Goal: Task Accomplishment & Management: Use online tool/utility

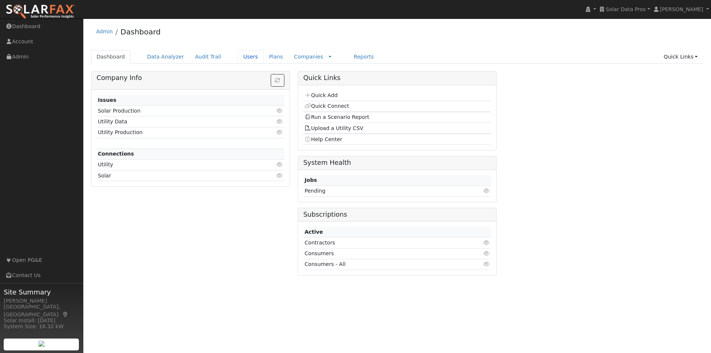
drag, startPoint x: 234, startPoint y: 54, endPoint x: 347, endPoint y: 44, distance: 113.3
click at [238, 54] on link "Users" at bounding box center [251, 57] width 26 height 14
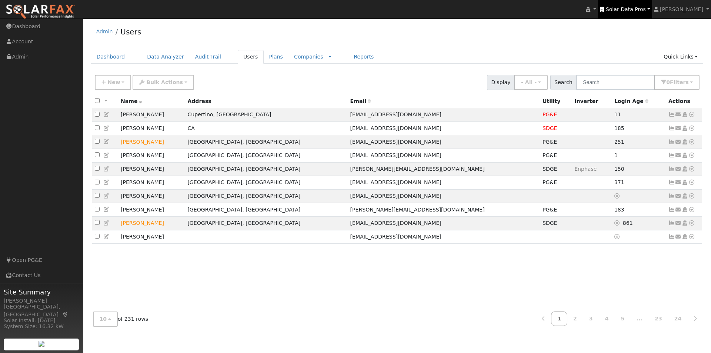
click at [631, 3] on link "Solar Data Pros" at bounding box center [625, 9] width 54 height 19
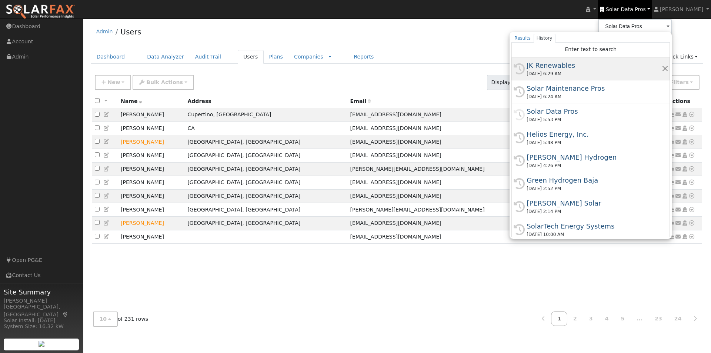
click at [563, 64] on div "JK Renewables" at bounding box center [593, 65] width 135 height 10
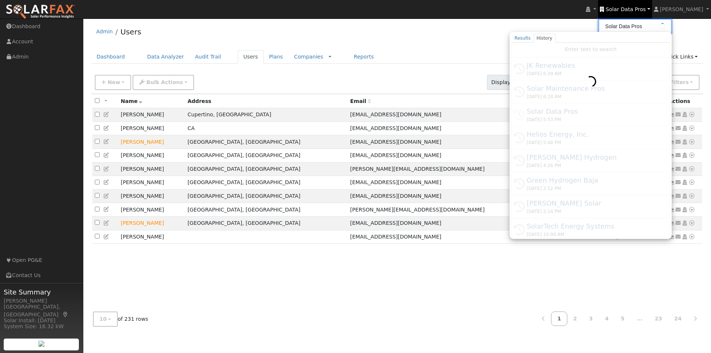
type input "JK Renewables"
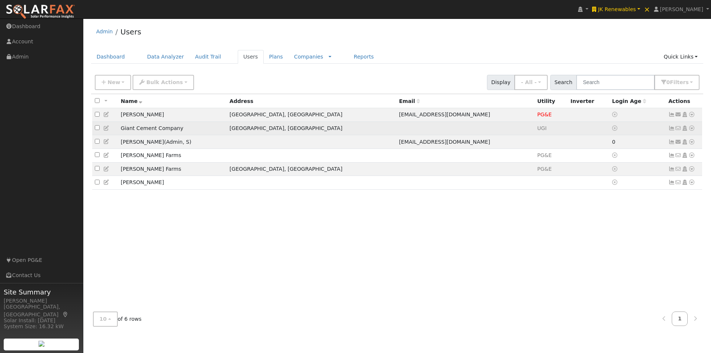
click at [420, 129] on td at bounding box center [465, 128] width 138 height 14
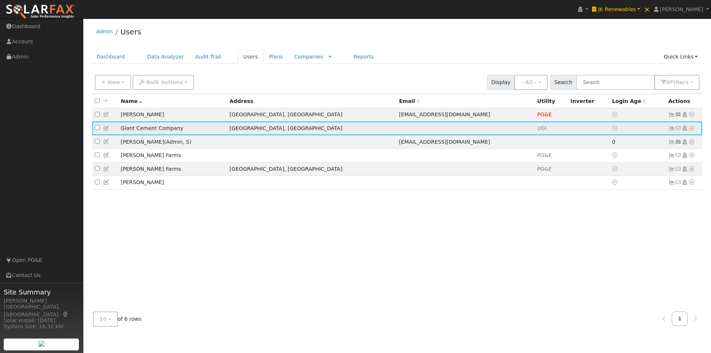
click at [691, 130] on icon at bounding box center [691, 127] width 7 height 5
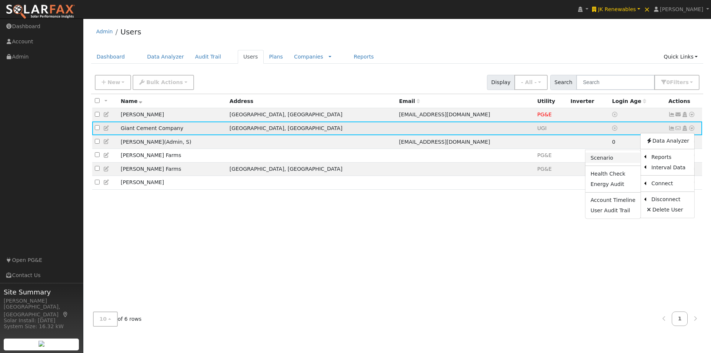
click at [601, 155] on link "Scenario" at bounding box center [612, 157] width 55 height 10
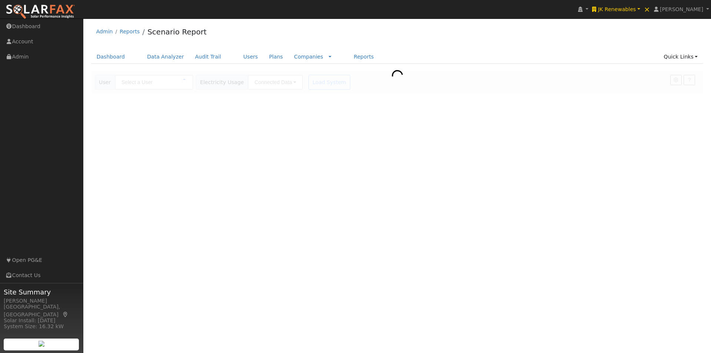
type input "Giant Cement Company"
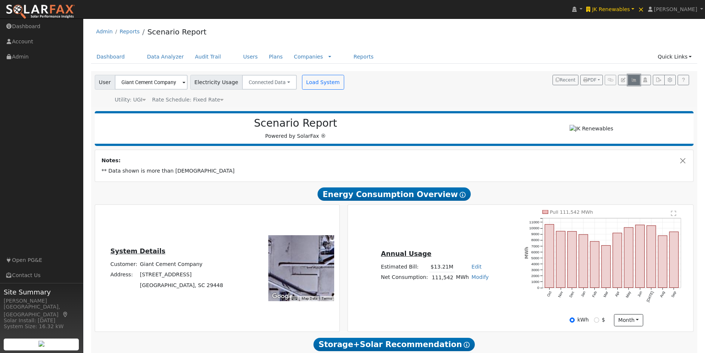
click at [634, 77] on button "button" at bounding box center [633, 80] width 11 height 10
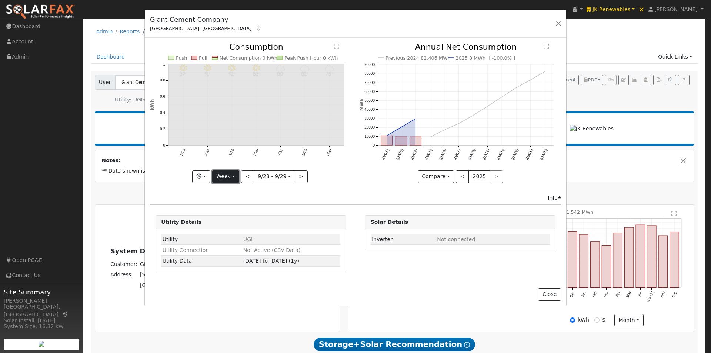
click at [222, 179] on button "Week" at bounding box center [225, 176] width 27 height 13
drag, startPoint x: 226, startPoint y: 221, endPoint x: 244, endPoint y: 177, distance: 47.7
click at [226, 219] on link "Year" at bounding box center [237, 223] width 51 height 10
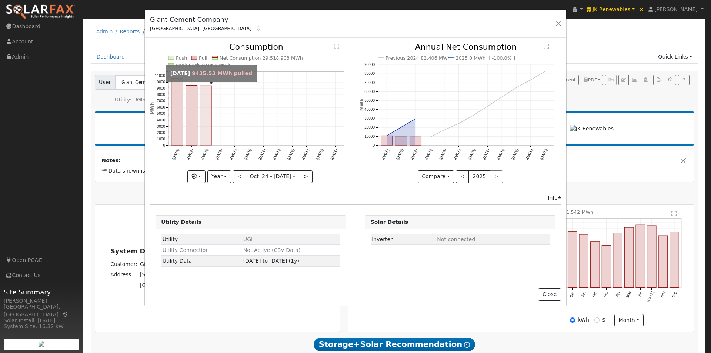
click at [203, 117] on rect "onclick=""" at bounding box center [205, 116] width 11 height 60
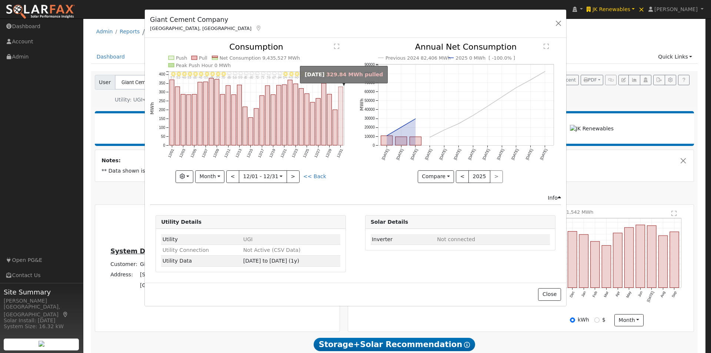
click at [342, 116] on rect "onclick=""" at bounding box center [340, 116] width 4 height 58
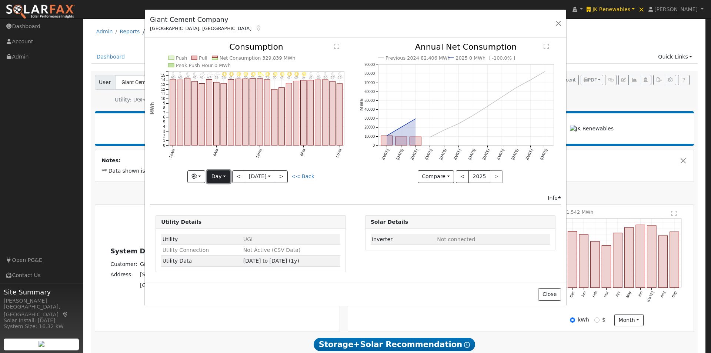
click at [218, 179] on button "Day" at bounding box center [218, 176] width 23 height 13
click at [224, 212] on link "Month" at bounding box center [232, 212] width 51 height 10
type input "2024-12-01"
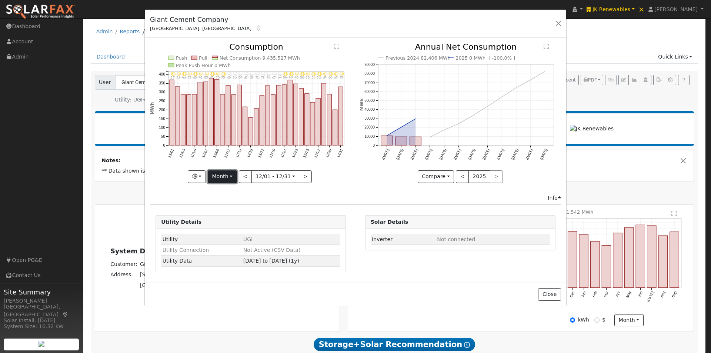
click at [226, 173] on button "Month" at bounding box center [222, 176] width 29 height 13
drag, startPoint x: 231, startPoint y: 232, endPoint x: 280, endPoint y: 201, distance: 58.2
click at [238, 225] on ul "Day Week Month Year Custom" at bounding box center [234, 213] width 52 height 58
drag, startPoint x: 228, startPoint y: 175, endPoint x: 228, endPoint y: 188, distance: 13.3
click at [228, 177] on button "Month" at bounding box center [222, 176] width 29 height 13
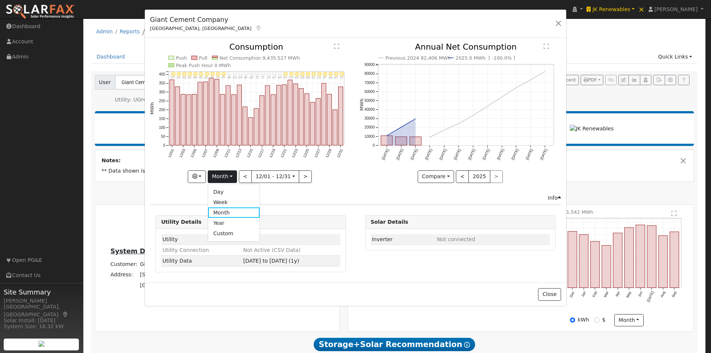
drag, startPoint x: 226, startPoint y: 235, endPoint x: 258, endPoint y: 217, distance: 36.9
click at [226, 234] on link "Custom" at bounding box center [233, 233] width 51 height 10
click at [313, 176] on button "day" at bounding box center [317, 176] width 23 height 13
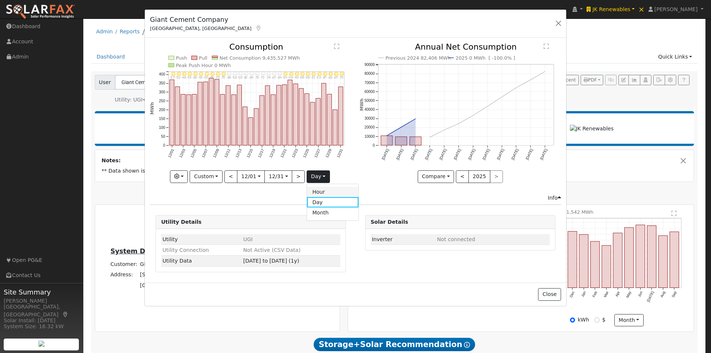
click at [319, 191] on link "Hour" at bounding box center [332, 192] width 51 height 10
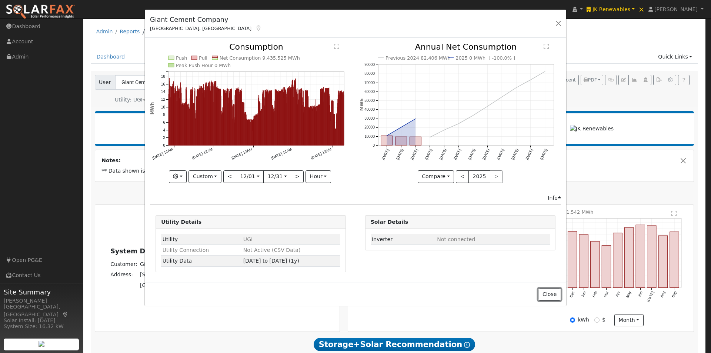
drag, startPoint x: 548, startPoint y: 293, endPoint x: 526, endPoint y: 274, distance: 29.7
click at [547, 293] on button "Close" at bounding box center [549, 294] width 23 height 13
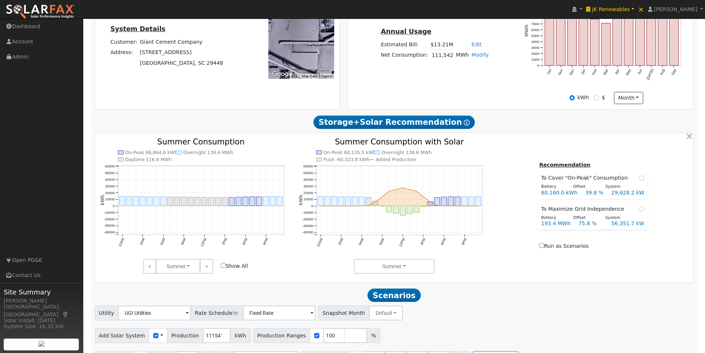
scroll to position [243, 0]
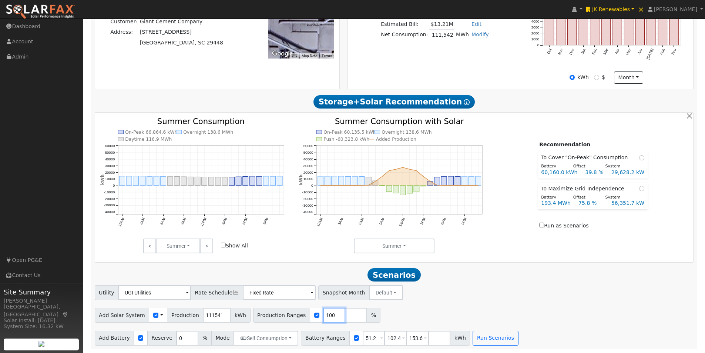
drag, startPoint x: 322, startPoint y: 315, endPoint x: 305, endPoint y: 315, distance: 16.7
click at [305, 315] on div "Production Ranges 100 %" at bounding box center [316, 315] width 127 height 15
type input "37"
click at [475, 292] on div "Utility UGI Utilities NEM NBT Rate Schedule Fixed Rate - None - Snapshot Month …" at bounding box center [394, 290] width 602 height 17
click at [473, 335] on button "Run Scenarios" at bounding box center [496, 337] width 46 height 15
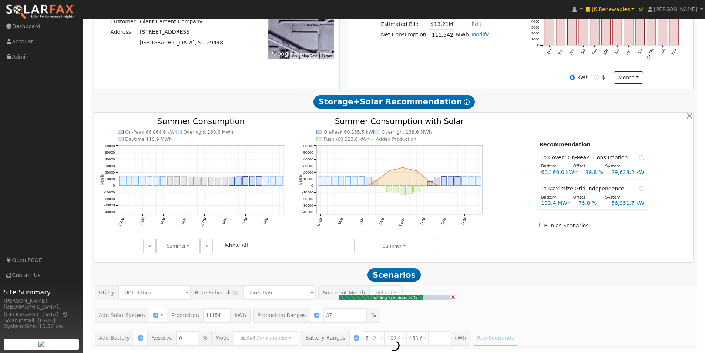
type input "27,513.6"
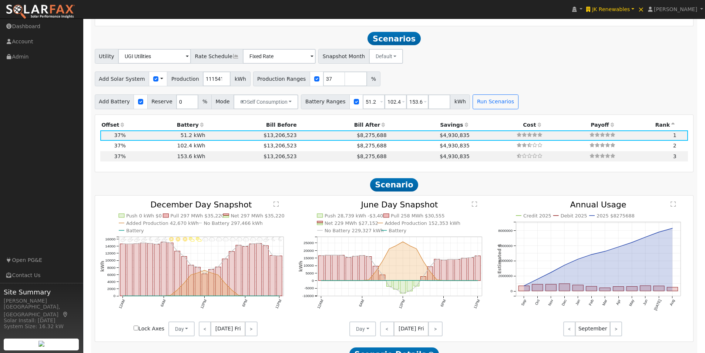
scroll to position [488, 0]
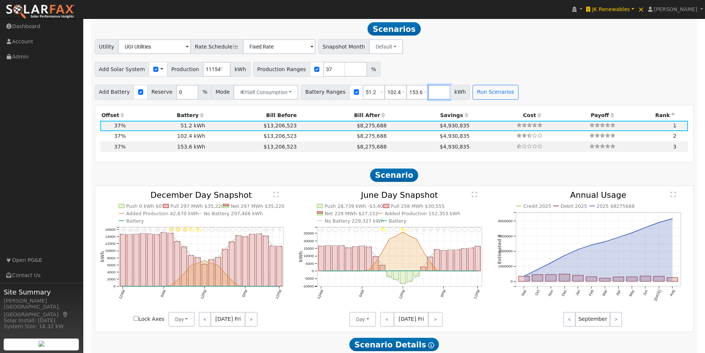
click at [431, 92] on input "number" at bounding box center [439, 92] width 22 height 15
type input "0"
type input "51.2"
type input "102.4"
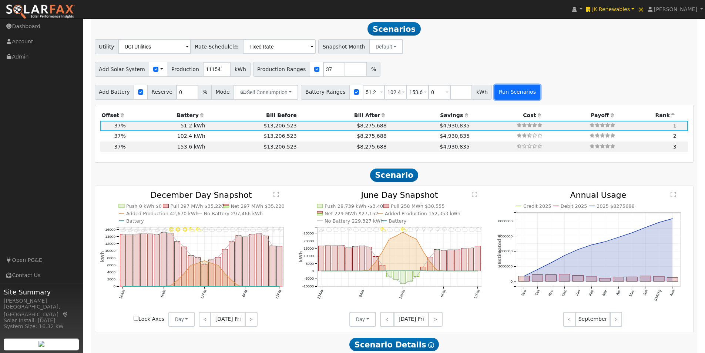
type input "153.6"
click at [506, 87] on button "Run Scenarios" at bounding box center [517, 92] width 46 height 15
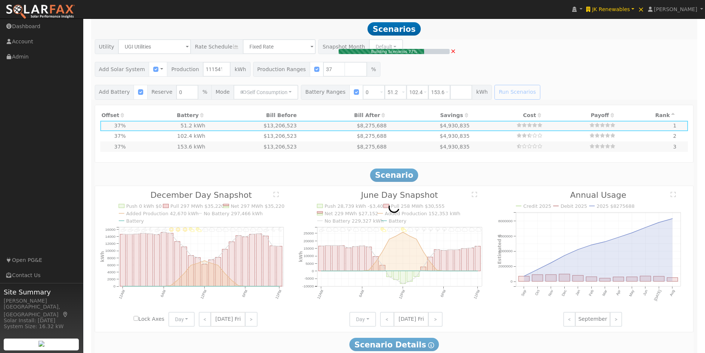
type input "$28,889,270"
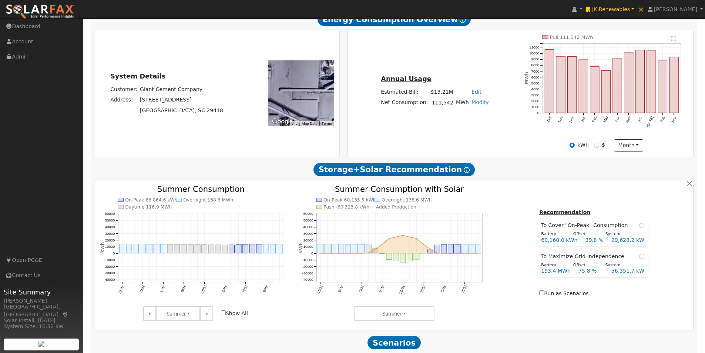
scroll to position [229, 0]
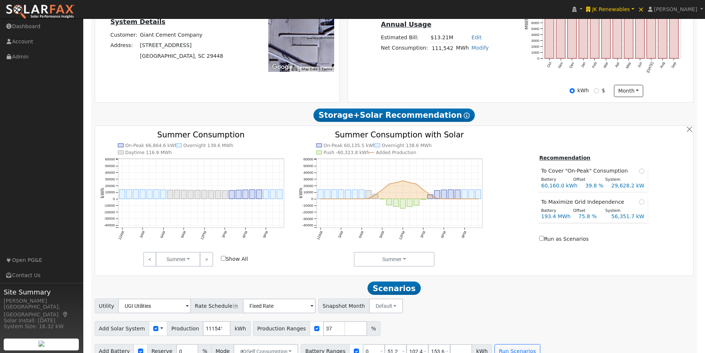
click at [223, 258] on input "Show All" at bounding box center [223, 258] width 5 height 5
checkbox input "true"
click at [207, 254] on link ">" at bounding box center [206, 259] width 13 height 15
click at [149, 256] on link "<" at bounding box center [149, 259] width 13 height 15
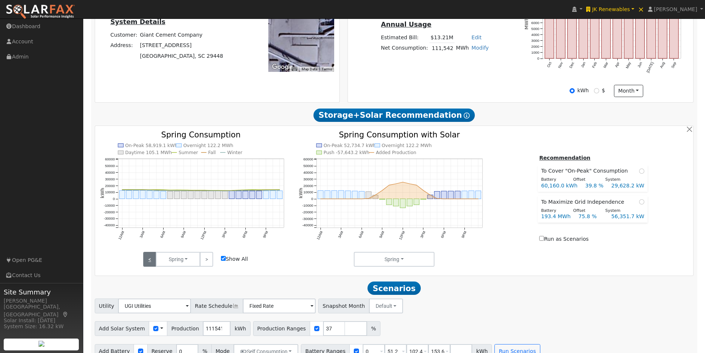
click at [149, 255] on link "<" at bounding box center [149, 259] width 13 height 15
click at [149, 254] on link "<" at bounding box center [149, 259] width 13 height 15
click at [207, 260] on link ">" at bounding box center [206, 259] width 13 height 15
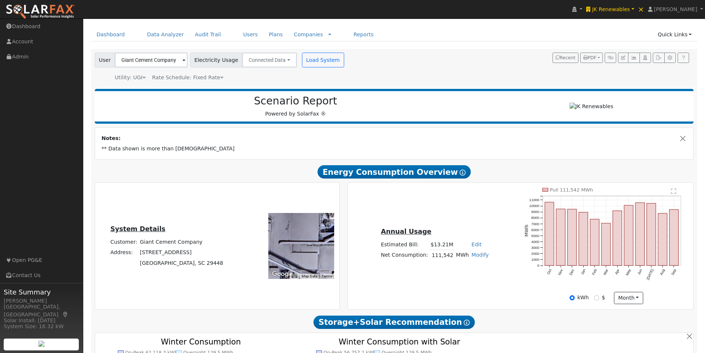
scroll to position [0, 0]
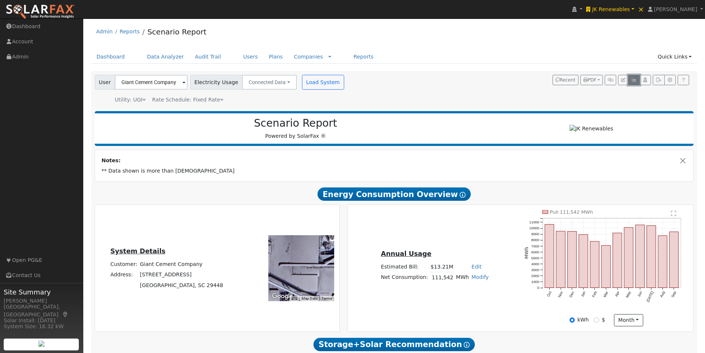
click at [635, 79] on icon "button" at bounding box center [634, 80] width 6 height 4
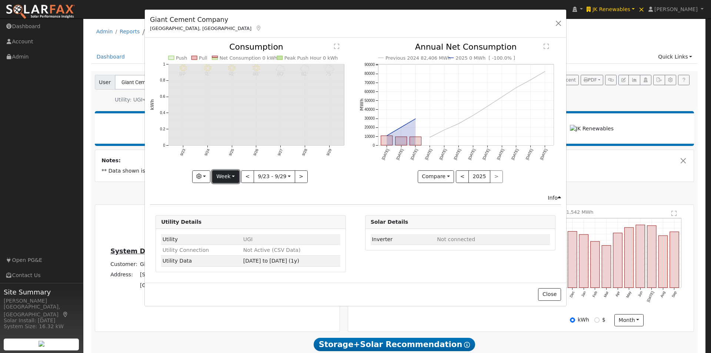
click at [228, 171] on button "Week" at bounding box center [225, 176] width 27 height 13
click at [229, 222] on link "Year" at bounding box center [237, 223] width 51 height 10
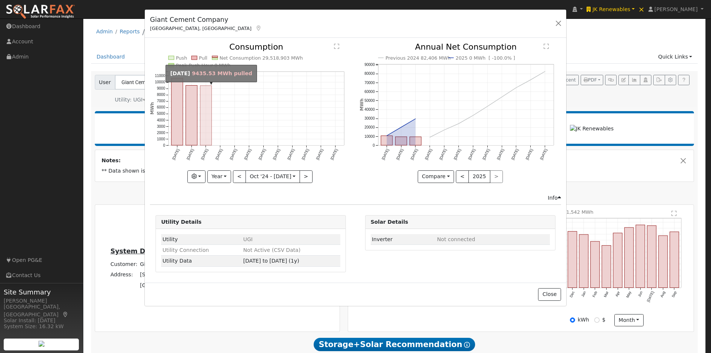
click at [203, 121] on rect "onclick=""" at bounding box center [205, 116] width 11 height 60
type input "2024-12-01"
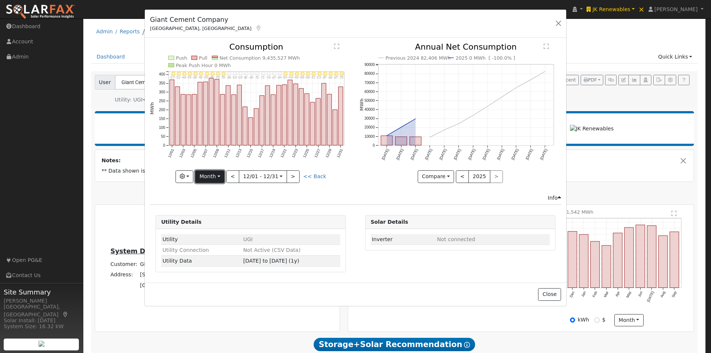
click at [217, 174] on button "Month" at bounding box center [209, 176] width 29 height 13
click at [219, 235] on link "Custom" at bounding box center [220, 233] width 51 height 10
drag, startPoint x: 312, startPoint y: 173, endPoint x: 313, endPoint y: 179, distance: 6.4
click at [313, 175] on button "day" at bounding box center [317, 176] width 23 height 13
click at [316, 189] on link "Hour" at bounding box center [332, 192] width 51 height 10
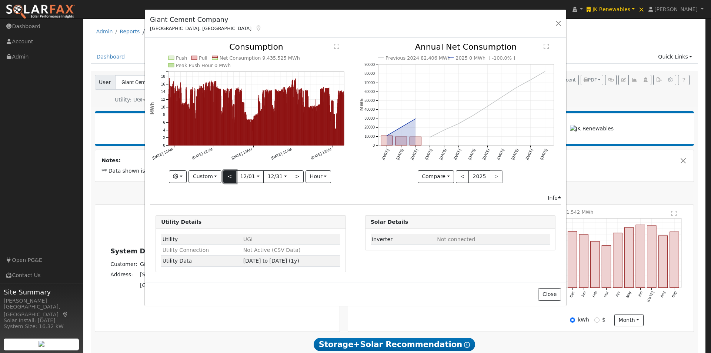
click at [227, 178] on button "<" at bounding box center [229, 176] width 13 height 13
type input "2024-10-31"
type input "2024-11-30"
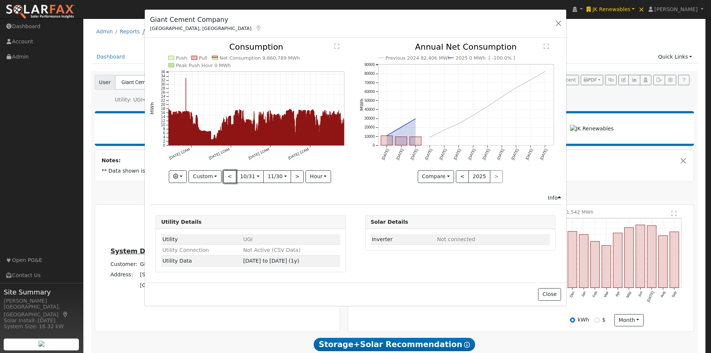
click at [228, 176] on button "<" at bounding box center [229, 176] width 13 height 13
type input "2024-09-30"
type input "2024-10-30"
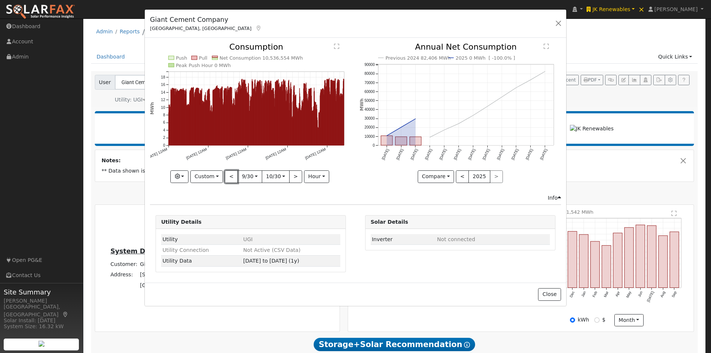
click at [228, 176] on button "<" at bounding box center [231, 176] width 13 height 13
type input "2024-08-30"
type input "2024-09-29"
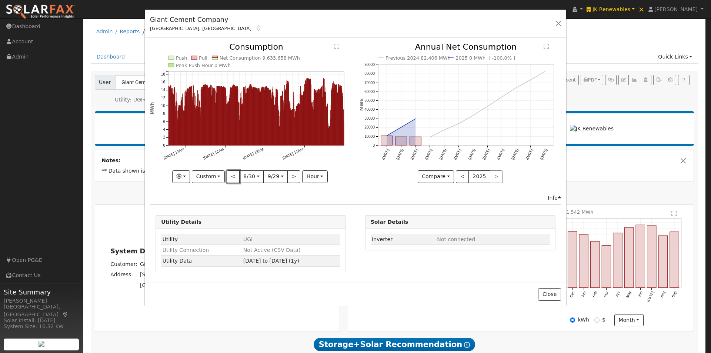
click at [228, 176] on button "<" at bounding box center [232, 176] width 13 height 13
type input "2024-07-30"
type input "2024-08-29"
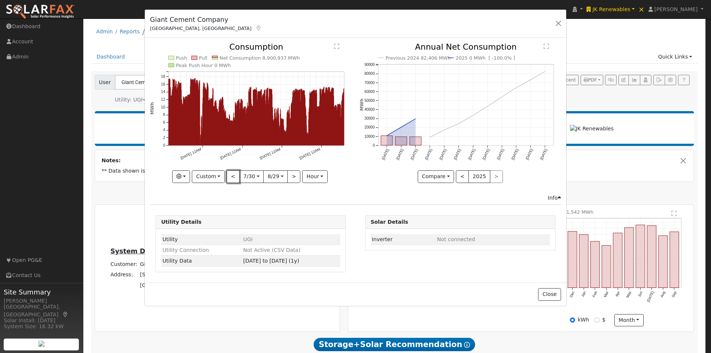
click at [228, 176] on button "<" at bounding box center [232, 176] width 13 height 13
type input "2024-06-29"
type input "2024-07-29"
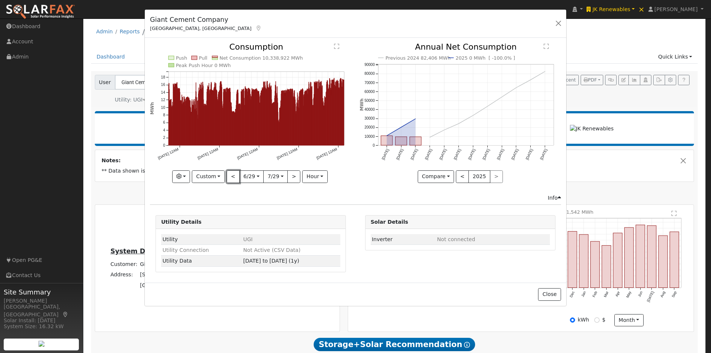
click at [228, 176] on button "<" at bounding box center [232, 176] width 13 height 13
type input "2024-05-29"
type input "2024-06-28"
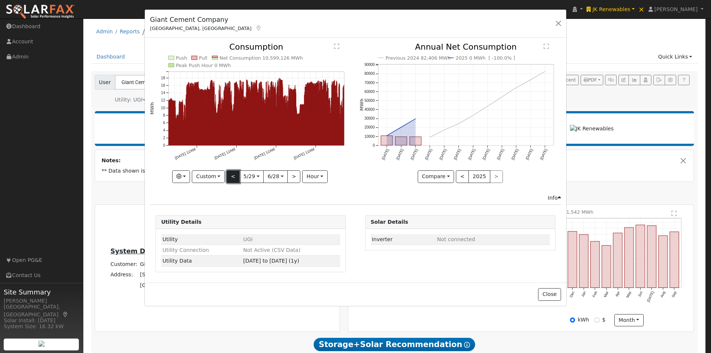
click at [233, 173] on button "<" at bounding box center [232, 176] width 13 height 13
type input "2024-04-28"
type input "2024-05-28"
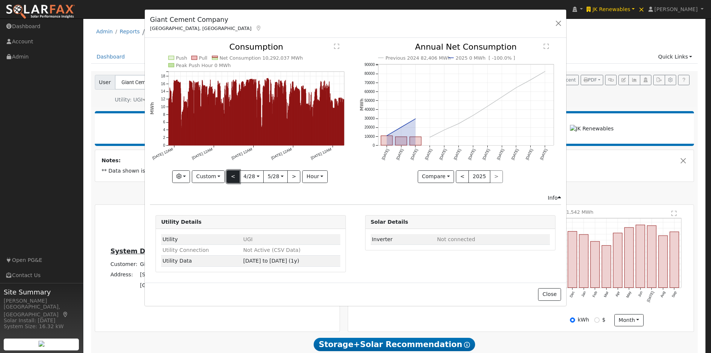
click at [233, 173] on button "<" at bounding box center [232, 176] width 13 height 13
type input "2024-03-28"
type input "2024-04-27"
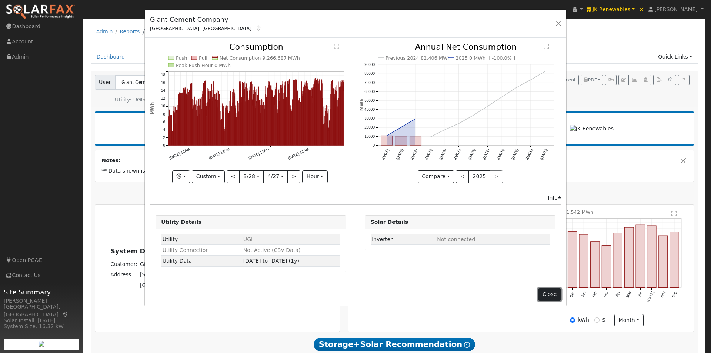
click at [551, 293] on button "Close" at bounding box center [549, 294] width 23 height 13
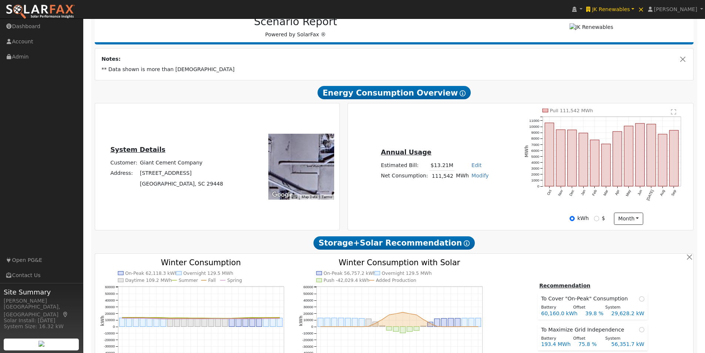
scroll to position [111, 0]
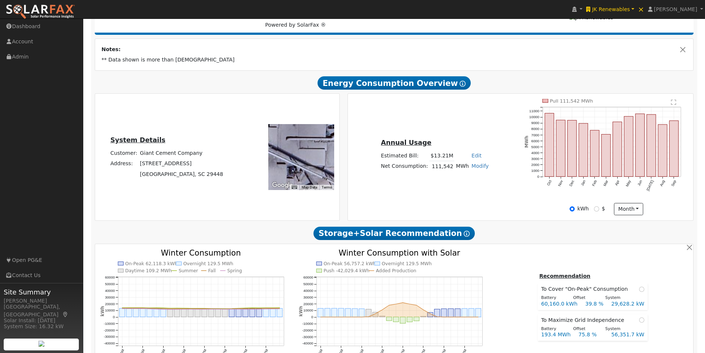
drag, startPoint x: 307, startPoint y: 156, endPoint x: 314, endPoint y: 140, distance: 17.3
click at [314, 140] on div at bounding box center [301, 157] width 66 height 66
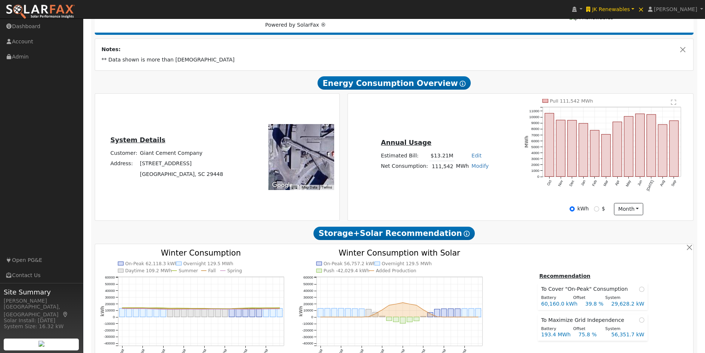
drag, startPoint x: 311, startPoint y: 145, endPoint x: 307, endPoint y: 150, distance: 6.0
click at [309, 151] on div at bounding box center [301, 157] width 66 height 66
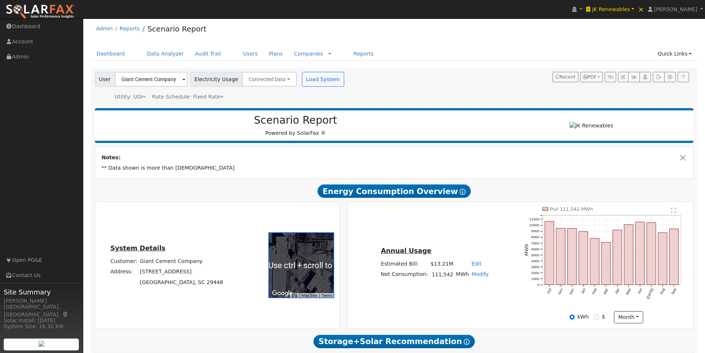
scroll to position [0, 0]
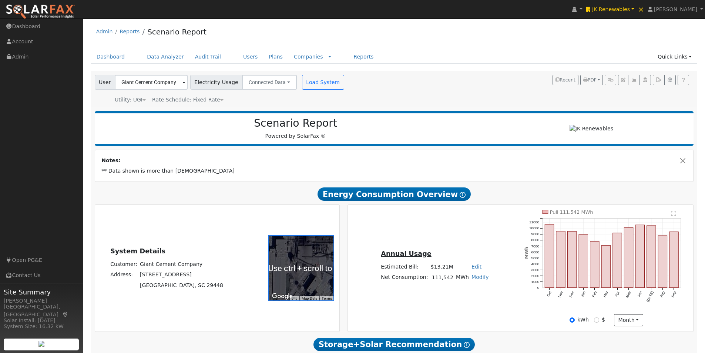
click at [220, 99] on icon at bounding box center [221, 99] width 3 height 5
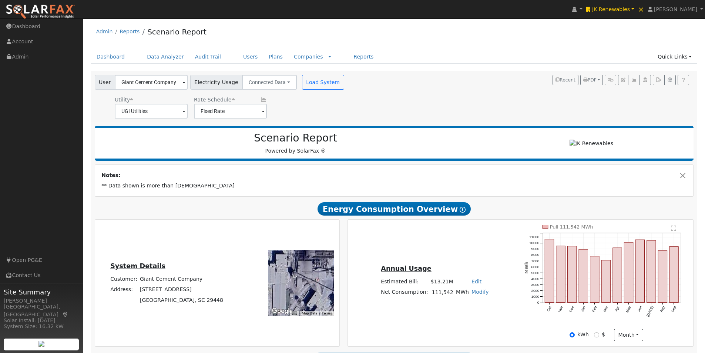
click at [260, 100] on icon at bounding box center [263, 99] width 7 height 5
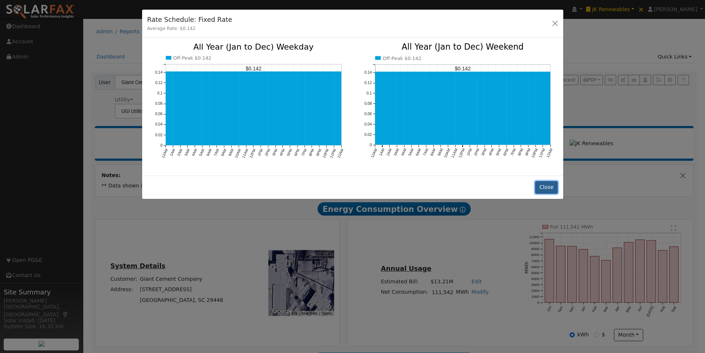
click at [545, 186] on button "Close" at bounding box center [546, 187] width 23 height 13
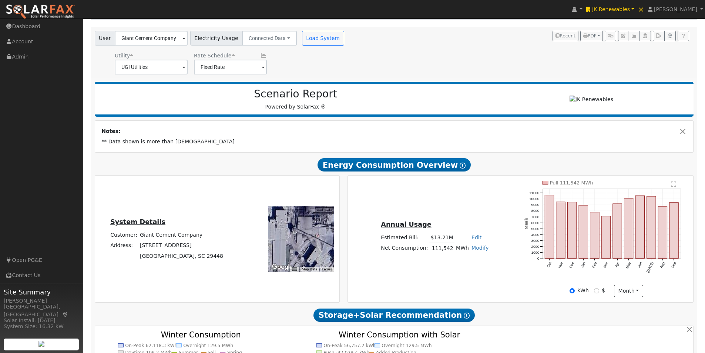
scroll to position [148, 0]
